Goal: Ask a question: Seek information or help from site administrators or community

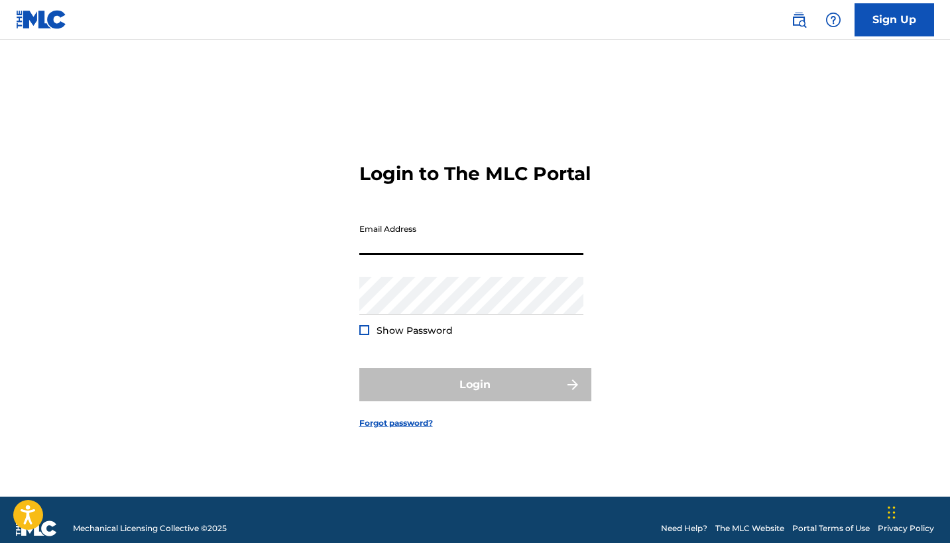
type input "[EMAIL_ADDRESS][DOMAIN_NAME]"
click at [474, 396] on button "Login" at bounding box center [475, 384] width 232 height 33
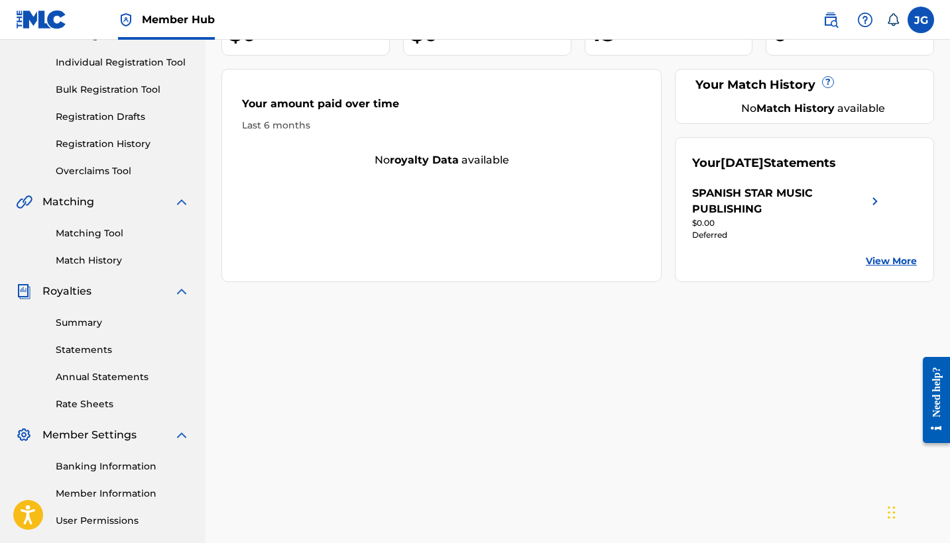
scroll to position [152, 0]
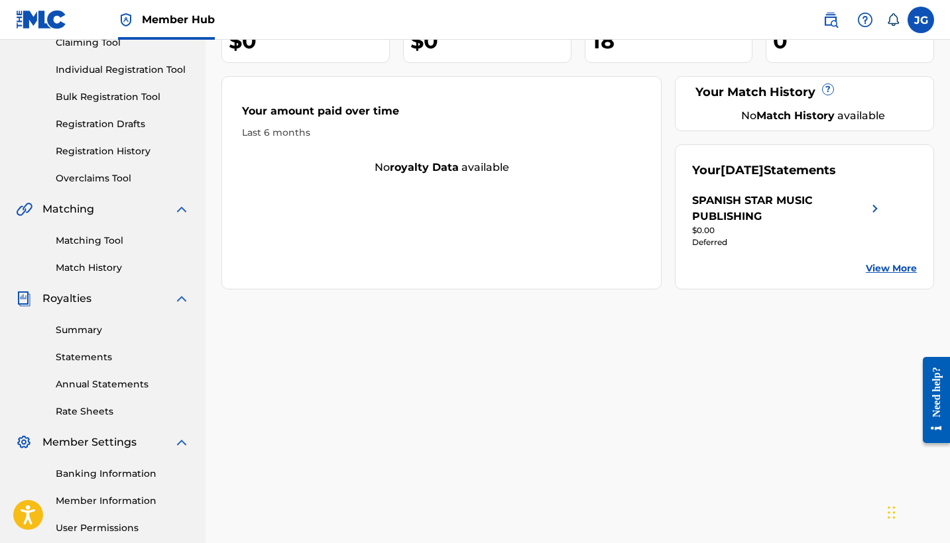
click at [879, 269] on link "View More" at bounding box center [890, 269] width 51 height 14
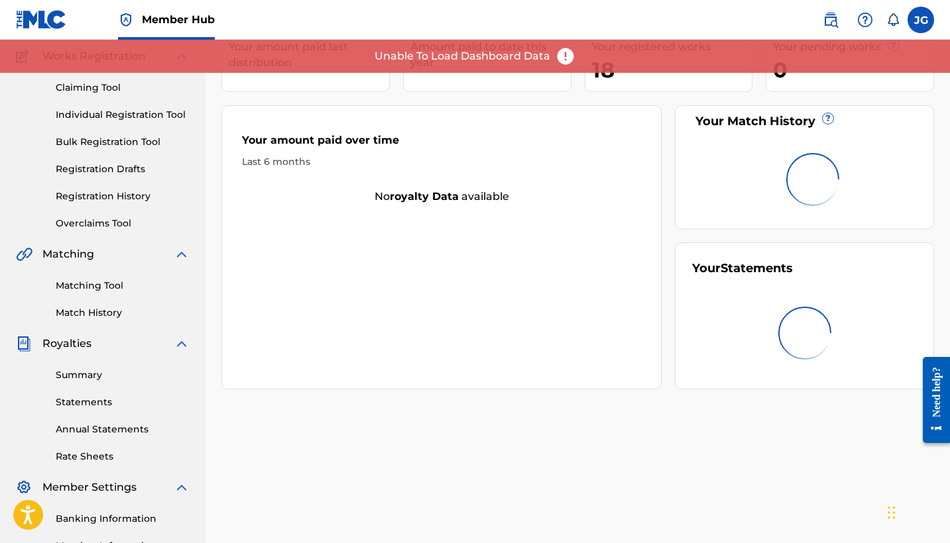
scroll to position [232, 0]
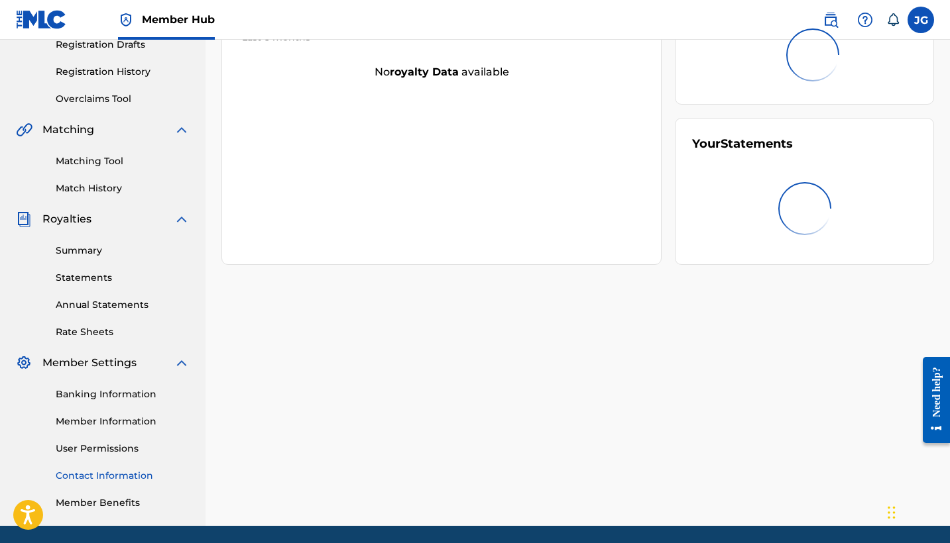
click at [99, 478] on link "Contact Information" at bounding box center [123, 476] width 134 height 14
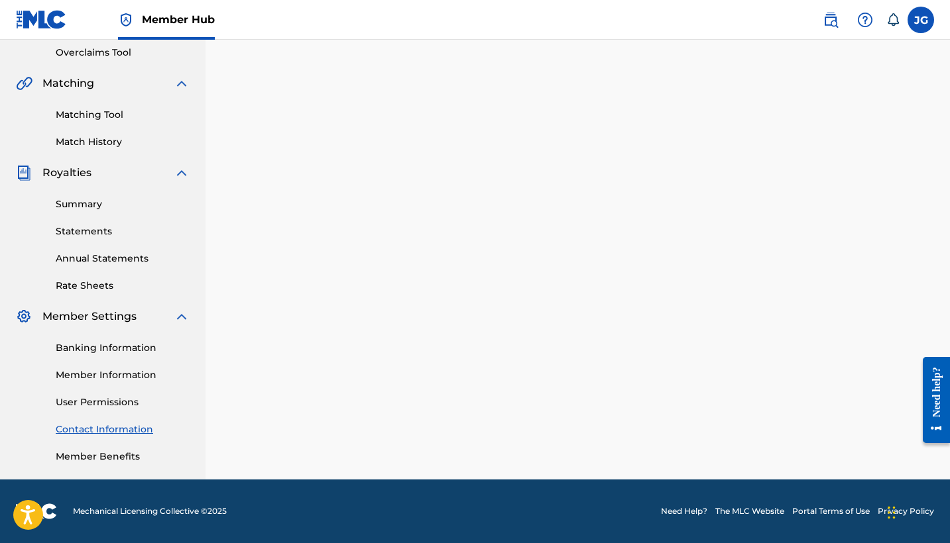
scroll to position [278, 0]
click at [105, 454] on link "Member Benefits" at bounding box center [123, 457] width 134 height 14
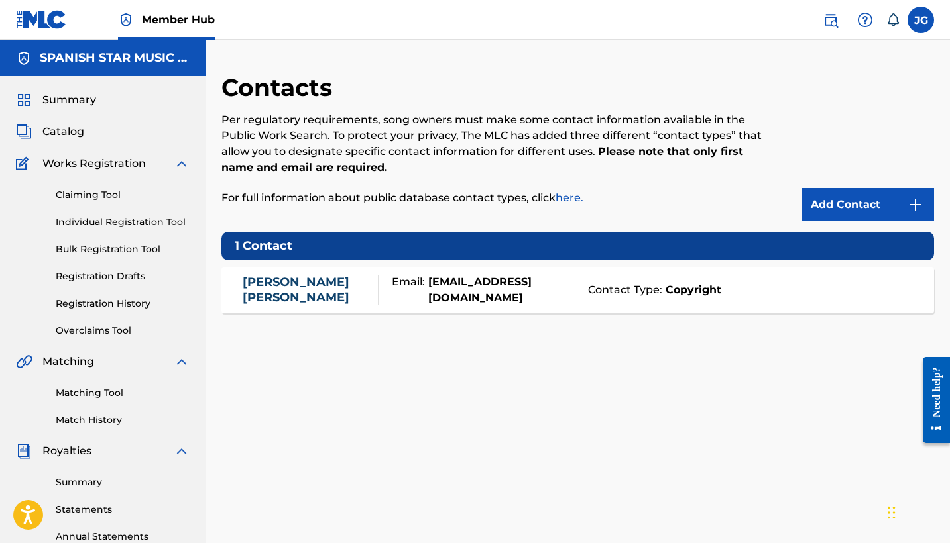
scroll to position [0, 0]
click at [87, 480] on link "Summary" at bounding box center [123, 483] width 134 height 14
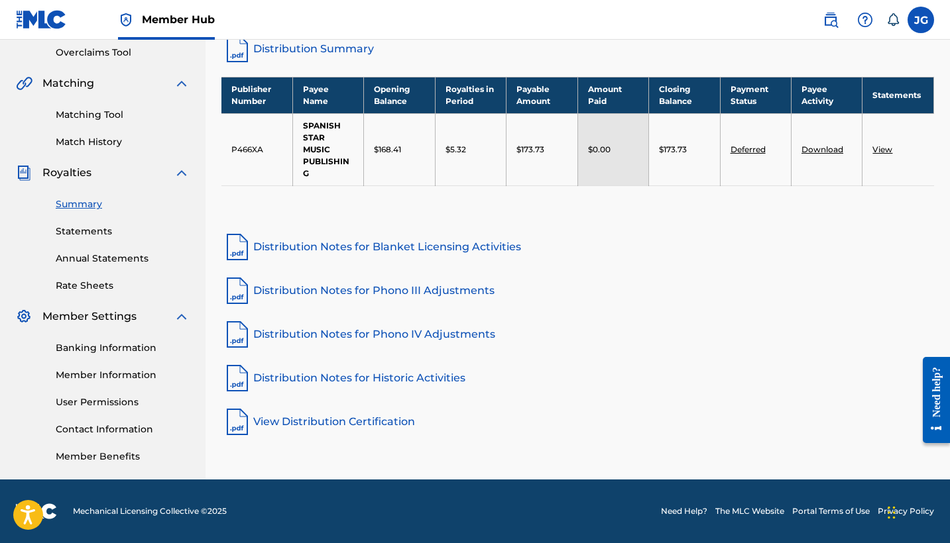
scroll to position [278, 0]
click at [109, 347] on link "Banking Information" at bounding box center [123, 348] width 134 height 14
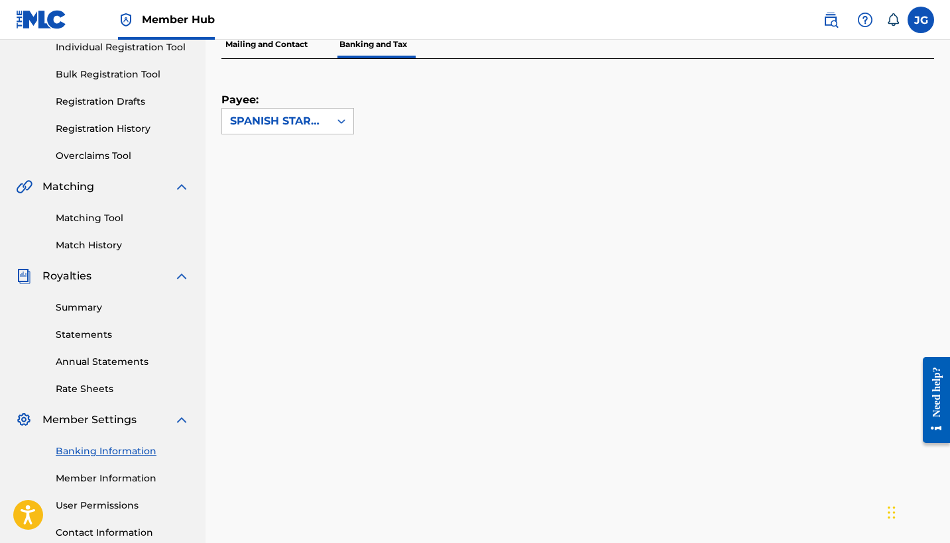
scroll to position [123, 0]
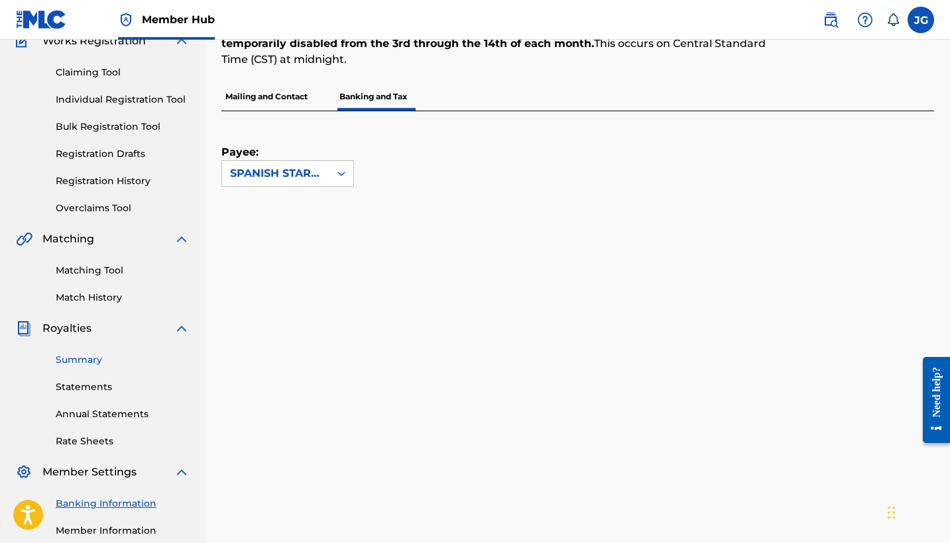
click at [87, 358] on link "Summary" at bounding box center [123, 360] width 134 height 14
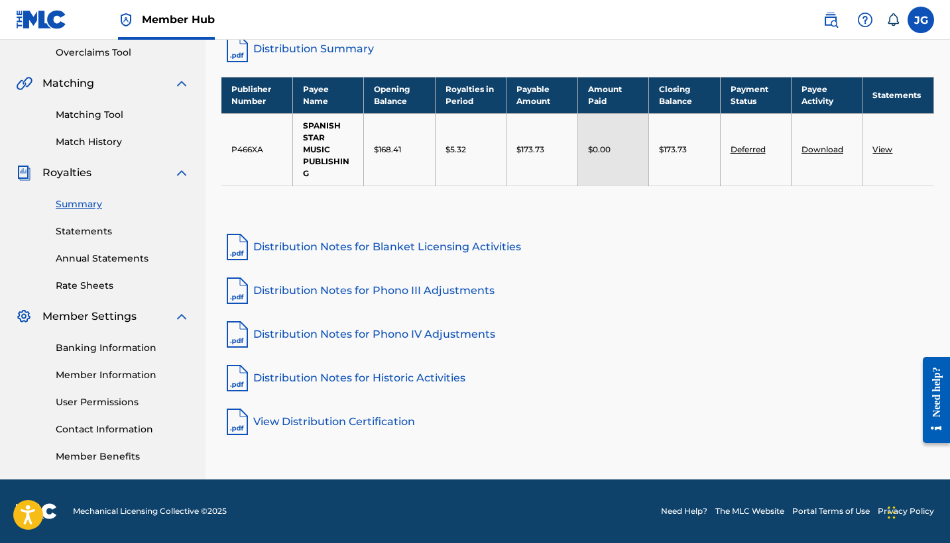
scroll to position [278, 0]
click at [100, 428] on link "Contact Information" at bounding box center [123, 430] width 134 height 14
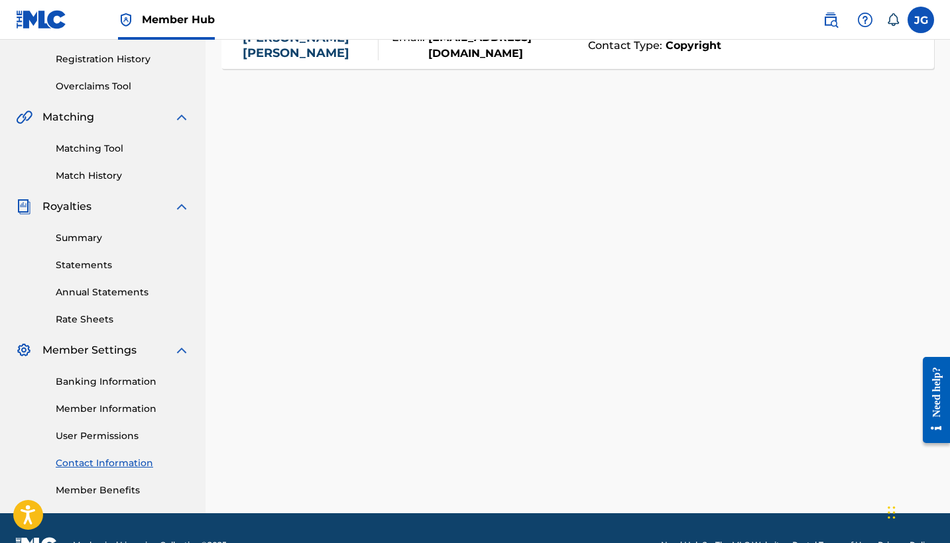
scroll to position [260, 0]
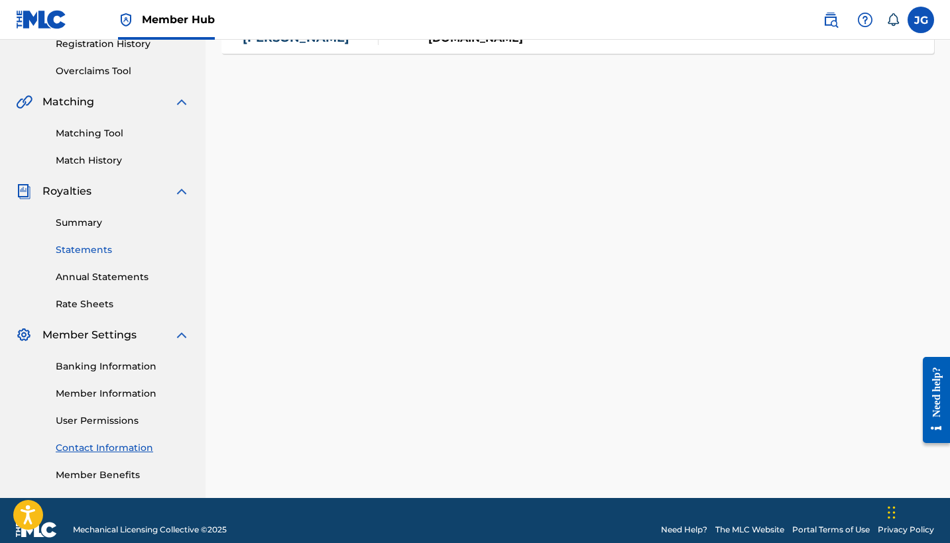
click at [80, 250] on link "Statements" at bounding box center [123, 250] width 134 height 14
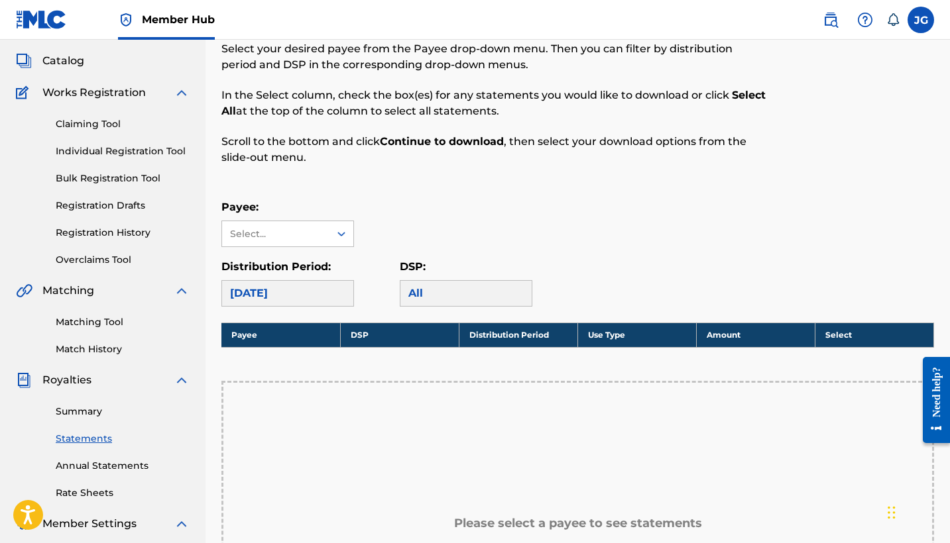
scroll to position [103, 0]
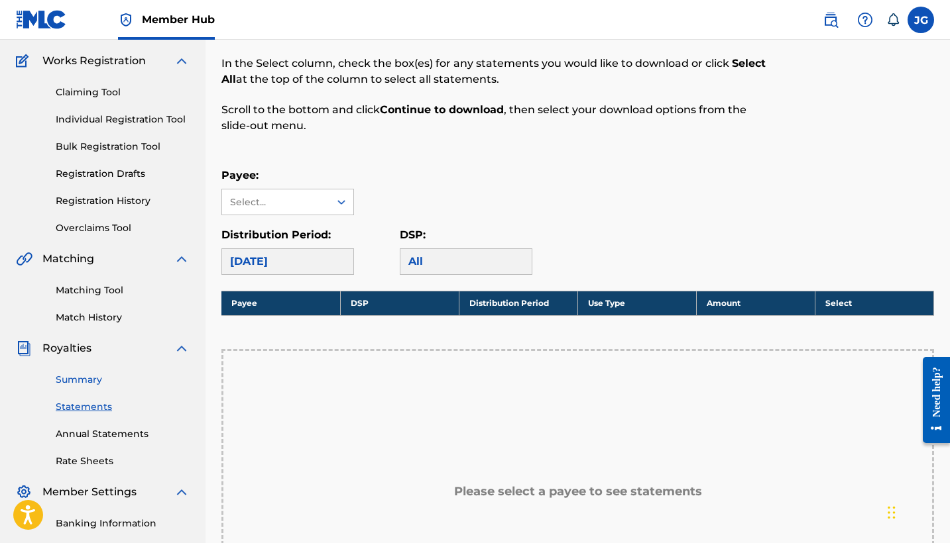
click at [86, 379] on link "Summary" at bounding box center [123, 380] width 134 height 14
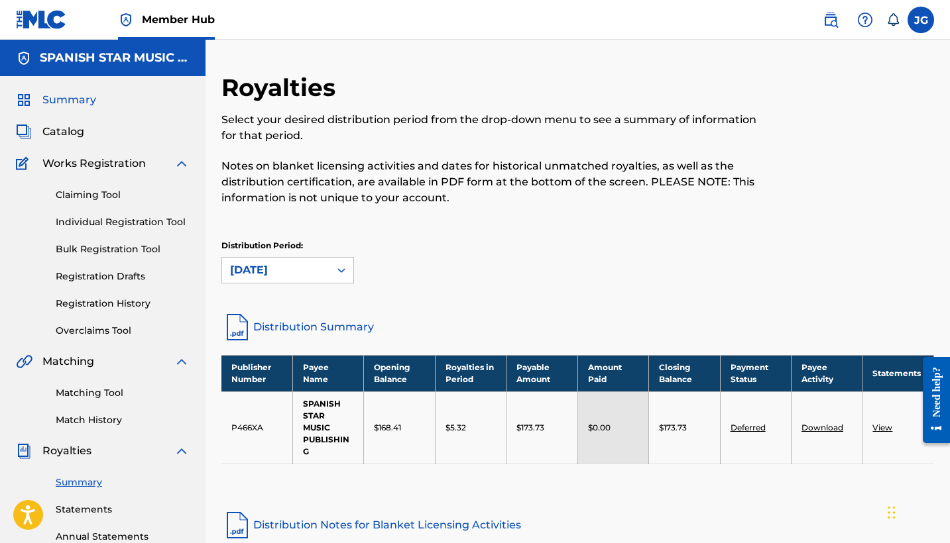
click at [71, 99] on span "Summary" at bounding box center [69, 100] width 54 height 16
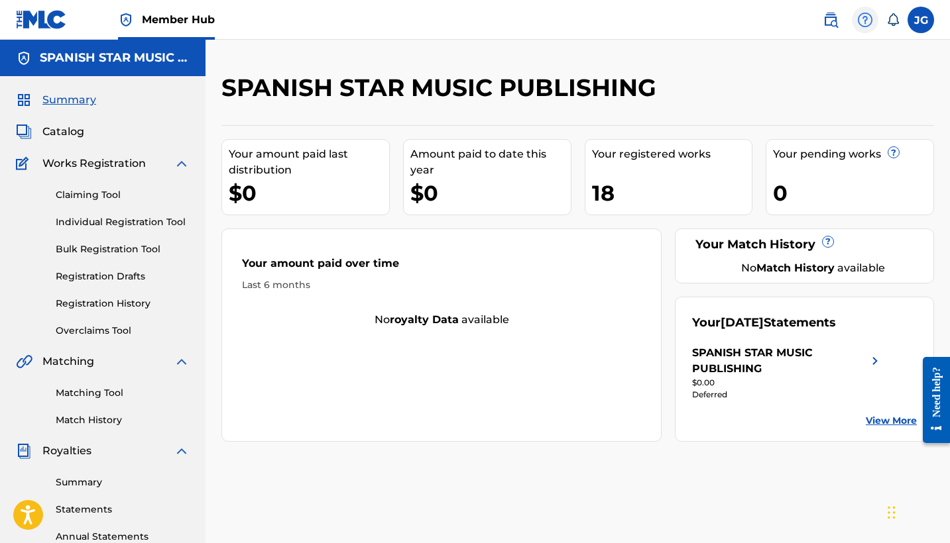
click at [868, 22] on img at bounding box center [865, 20] width 16 height 16
click at [851, 54] on link "Contact us" at bounding box center [864, 56] width 113 height 32
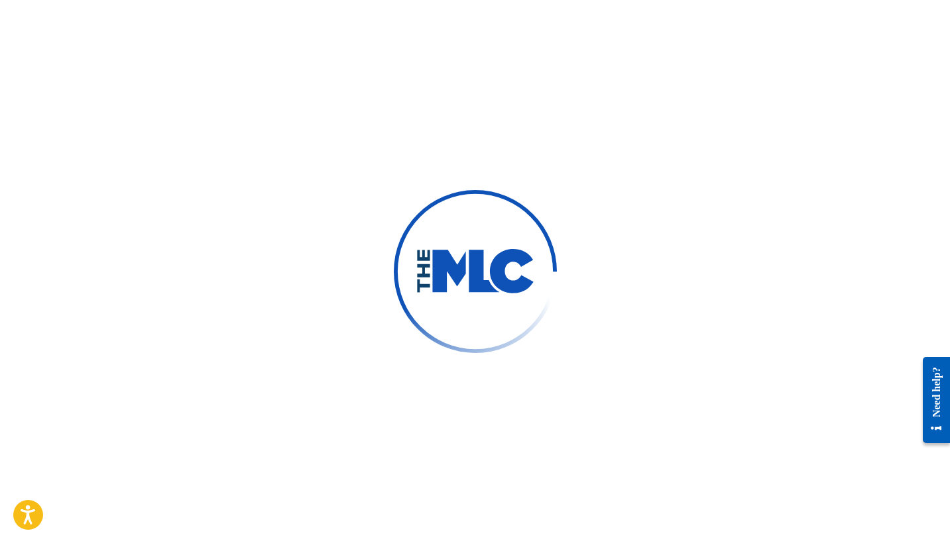
type input "[PERSON_NAME]"
type input "[EMAIL_ADDRESS][DOMAIN_NAME]"
click at [940, 409] on div "Need help?" at bounding box center [936, 391] width 18 height 50
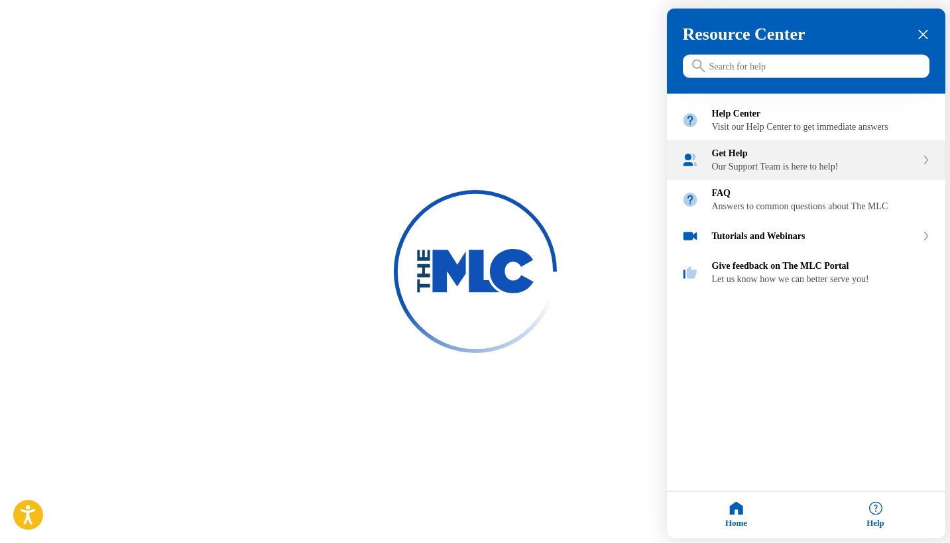
click at [757, 159] on div "Get Help" at bounding box center [814, 153] width 204 height 11
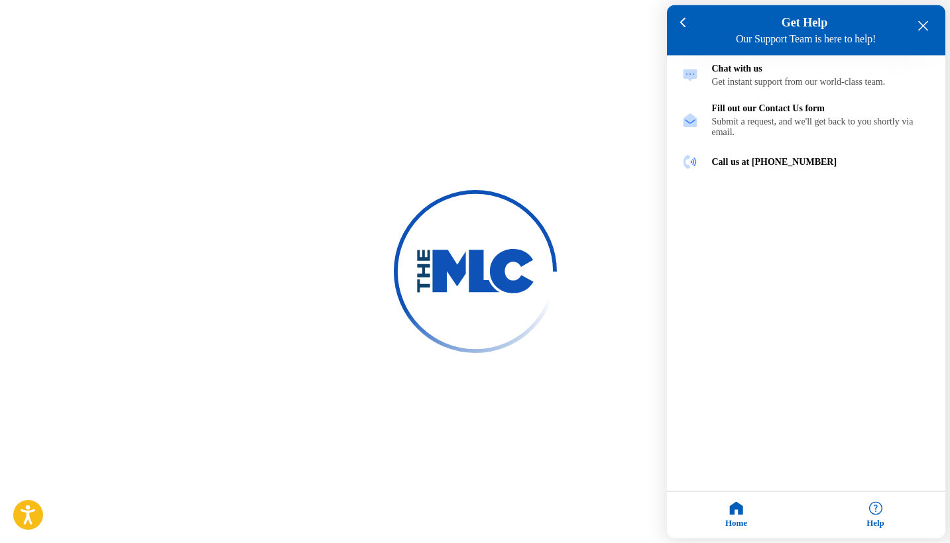
click at [923, 28] on icon "close resource center" at bounding box center [923, 26] width 10 height 10
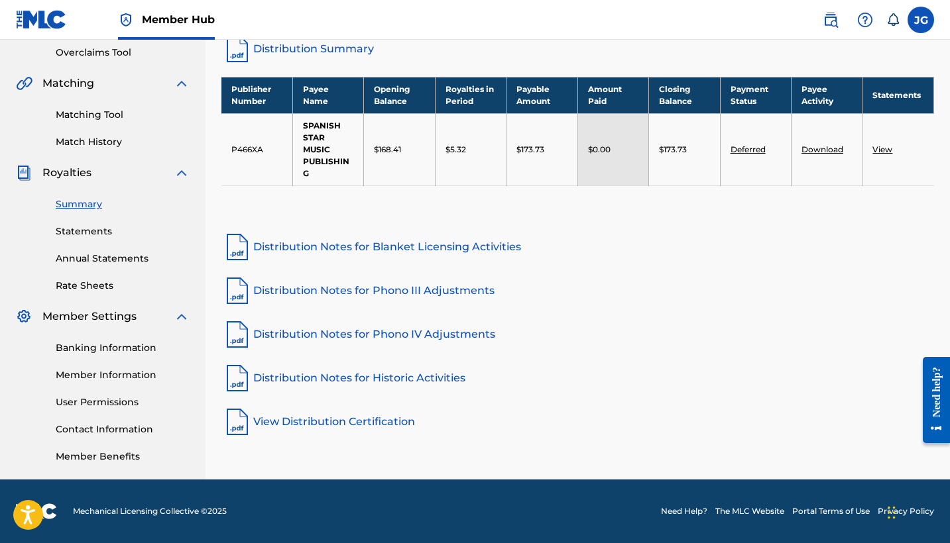
scroll to position [278, 0]
click at [747, 150] on link "Deferred" at bounding box center [747, 149] width 35 height 10
